Goal: Transaction & Acquisition: Purchase product/service

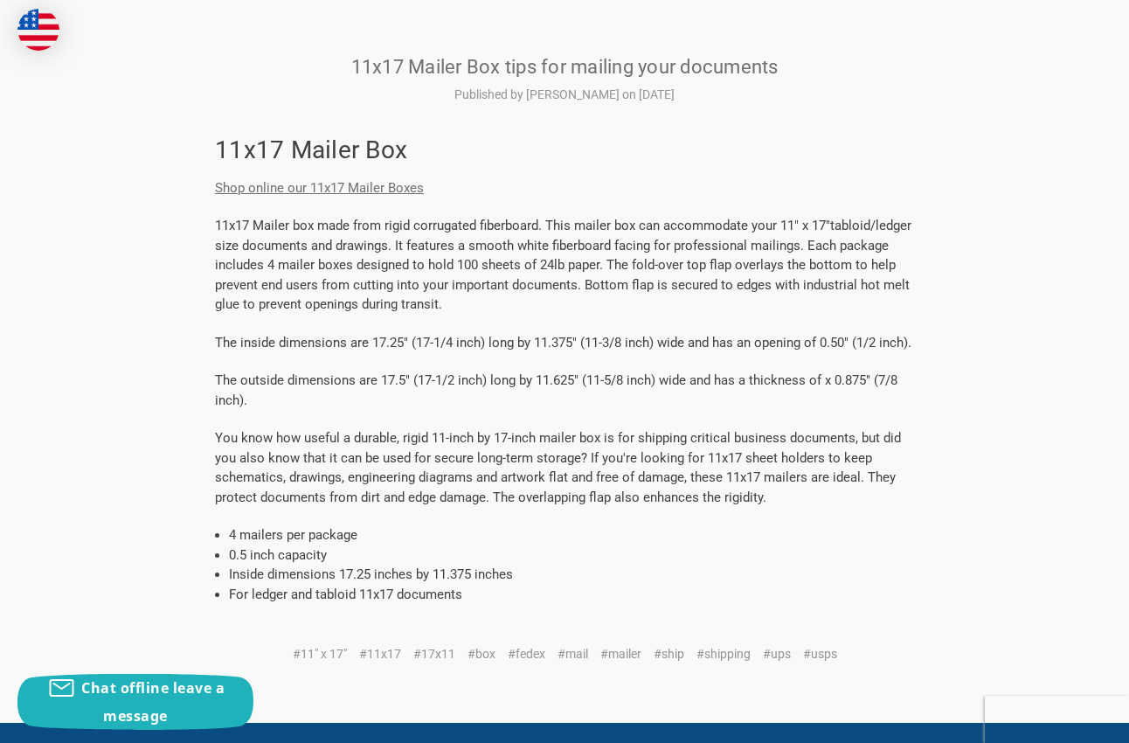
scroll to position [432, 0]
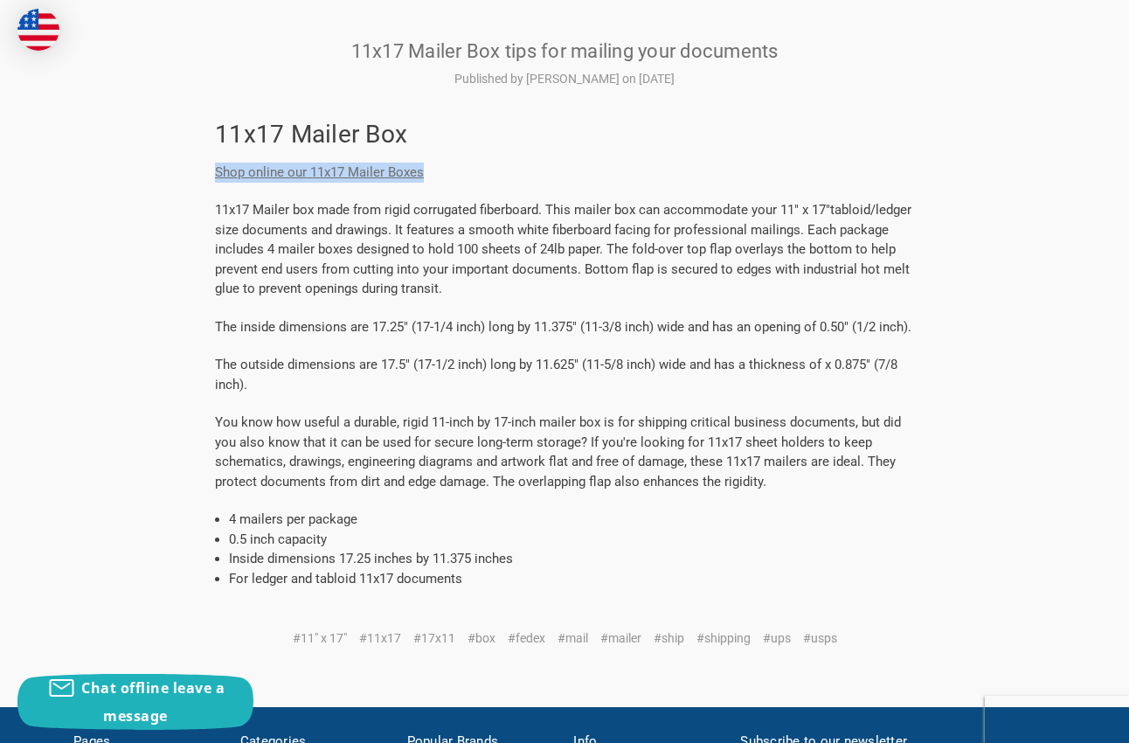
click at [268, 173] on link "Shop online our 11x17 Mailer Boxes" at bounding box center [319, 172] width 209 height 16
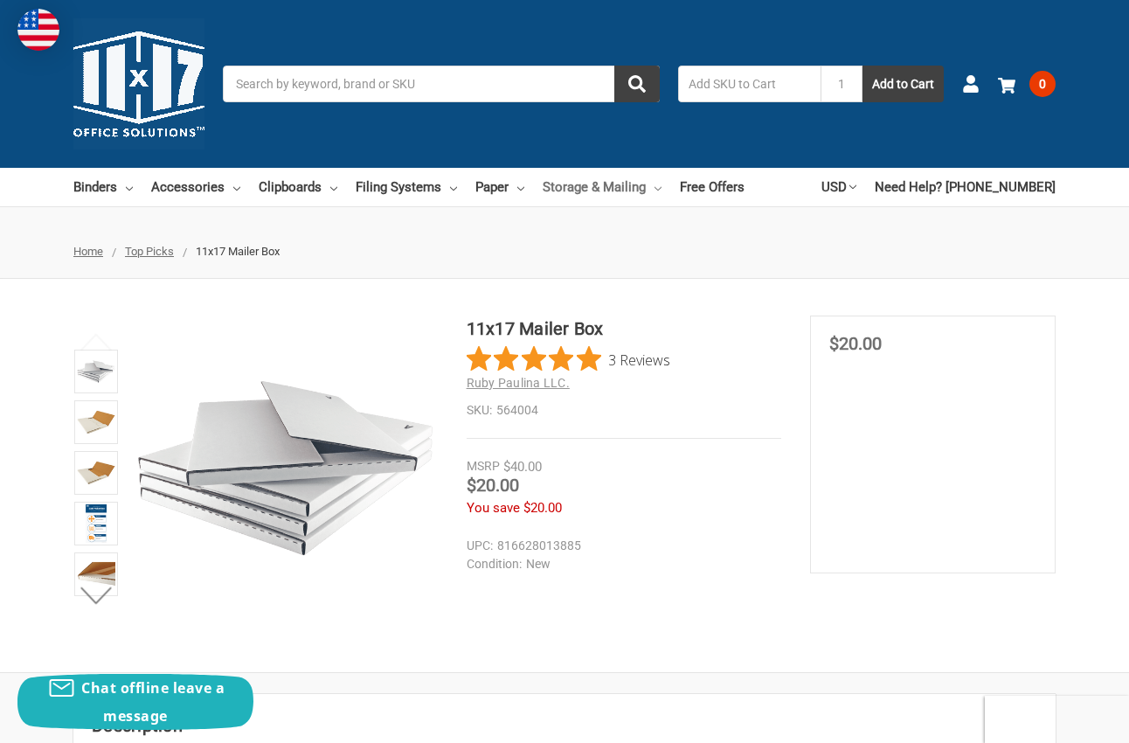
click at [588, 190] on link "Storage & Mailing" at bounding box center [601, 187] width 119 height 38
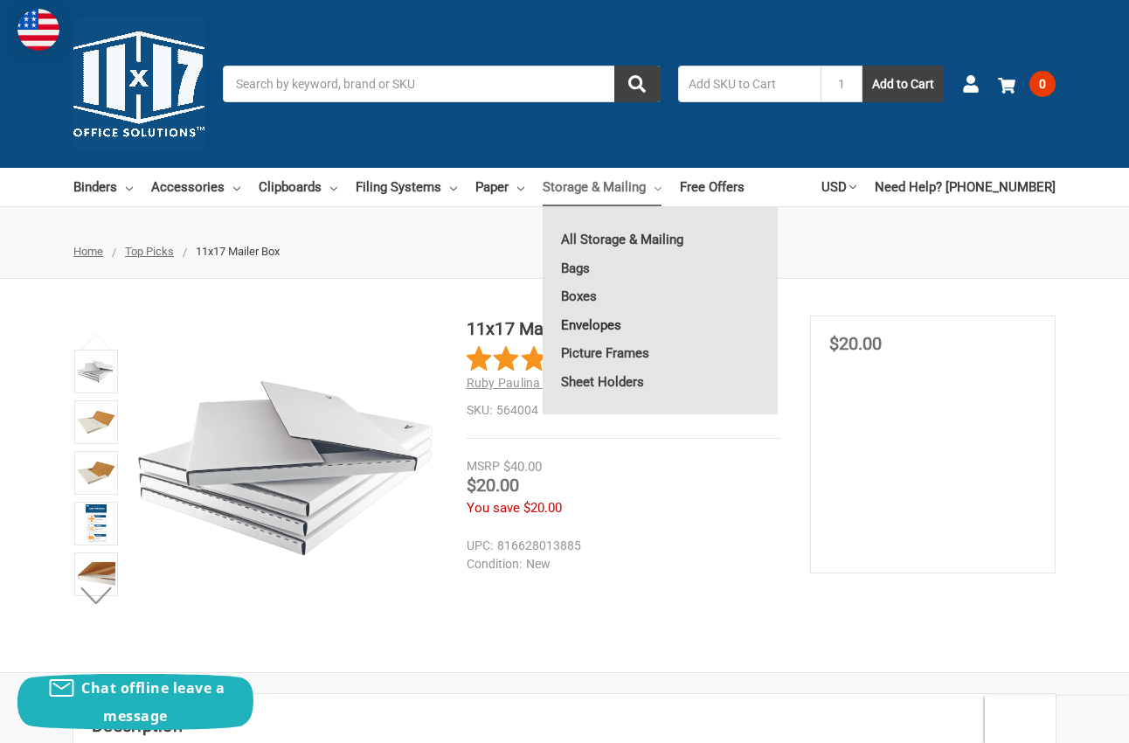
click at [586, 328] on link "Envelopes" at bounding box center [659, 325] width 235 height 28
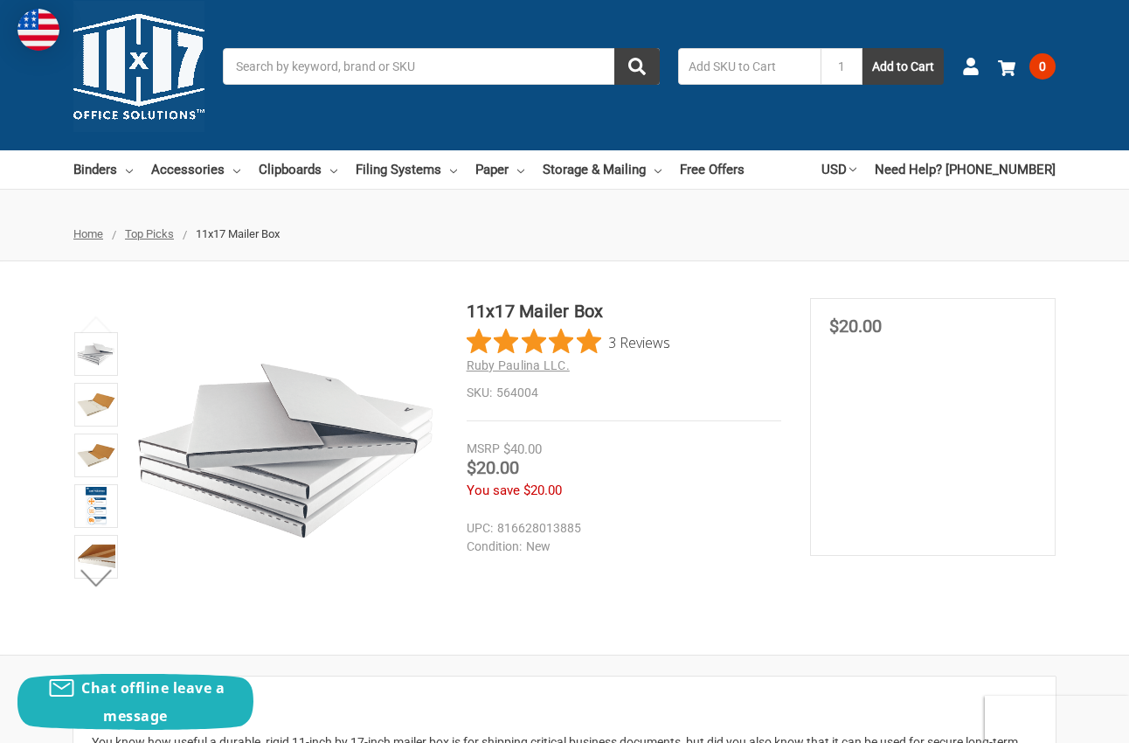
scroll to position [22, 0]
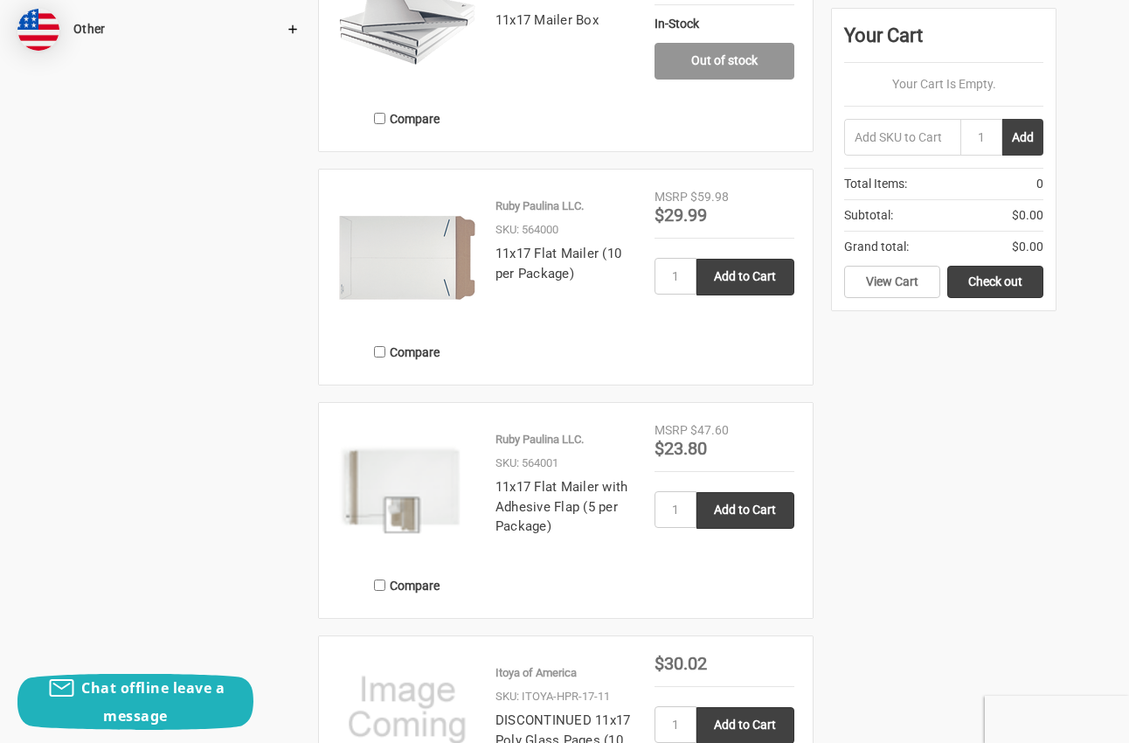
scroll to position [1122, 0]
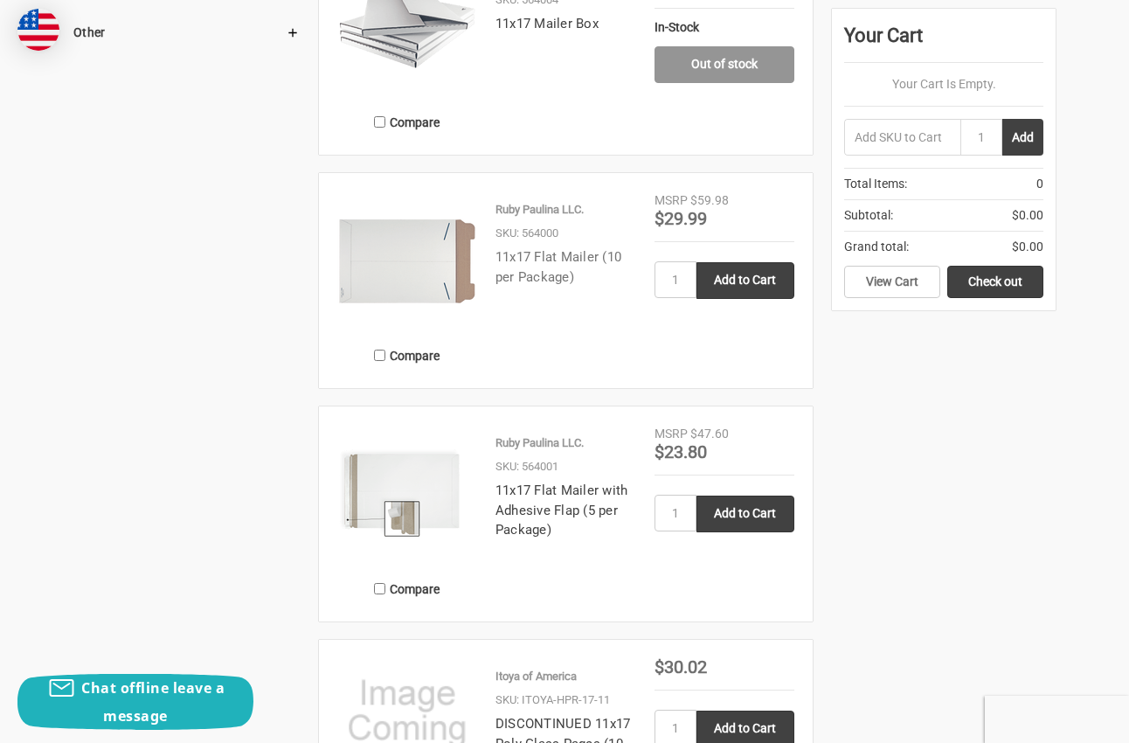
click at [549, 282] on link "11x17 Flat Mailer (10 per Package)" at bounding box center [558, 267] width 126 height 36
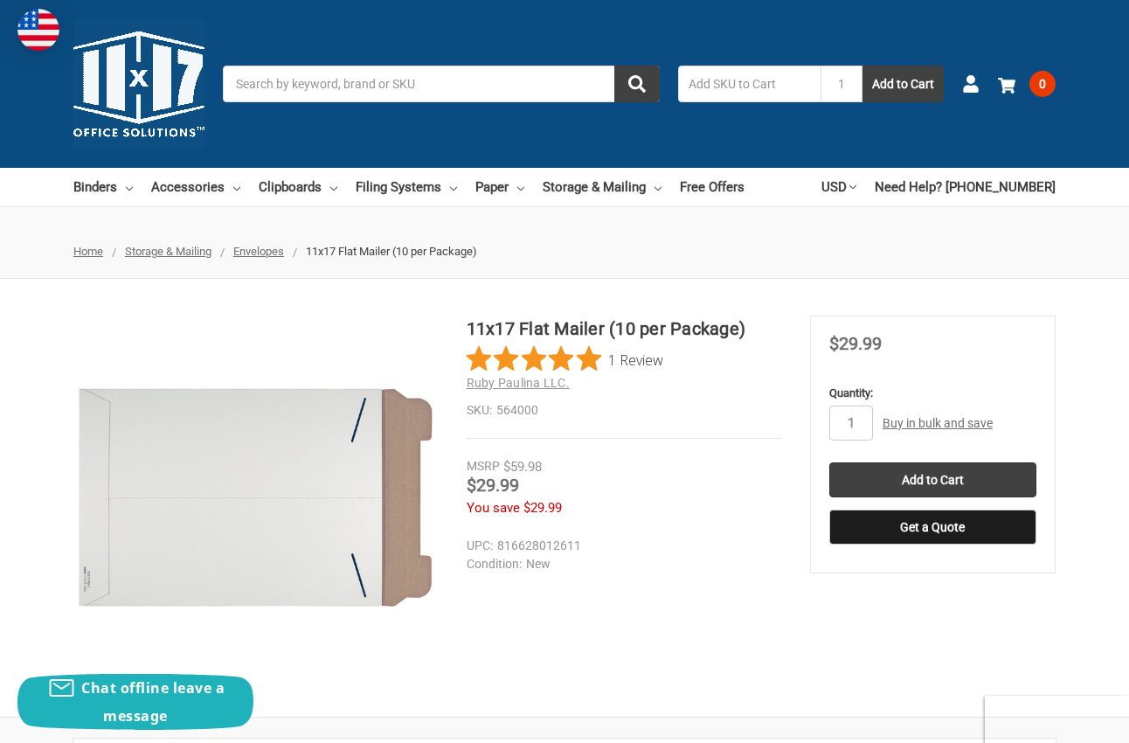
scroll to position [11, 0]
